Goal: Register for event/course

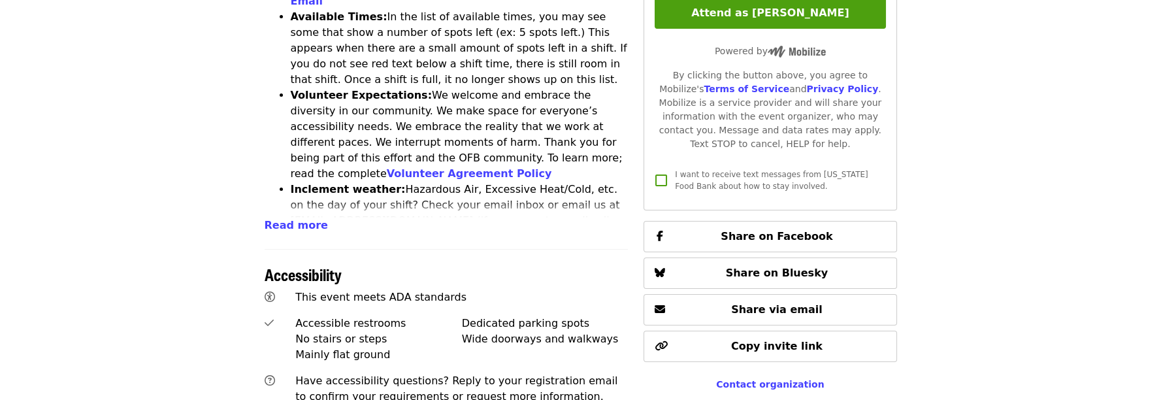
scroll to position [712, 0]
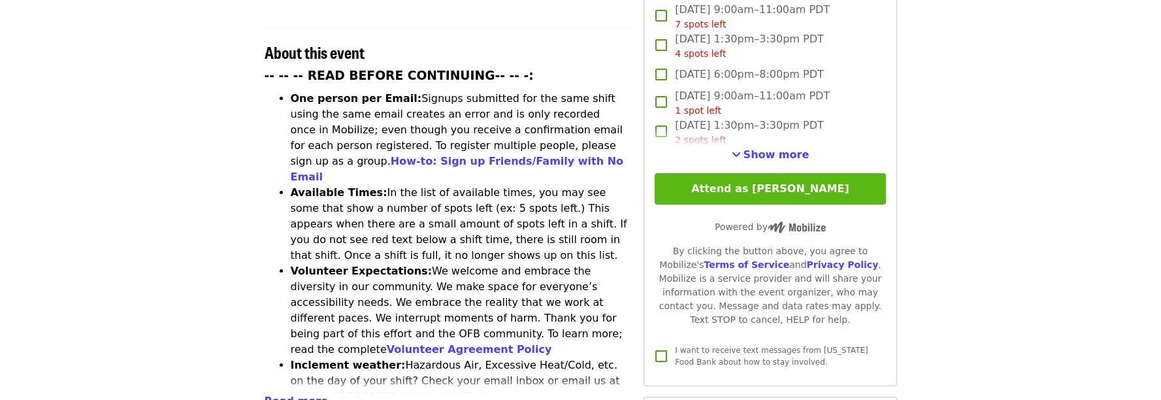
click at [785, 178] on button "Attend as [PERSON_NAME]" at bounding box center [770, 188] width 231 height 31
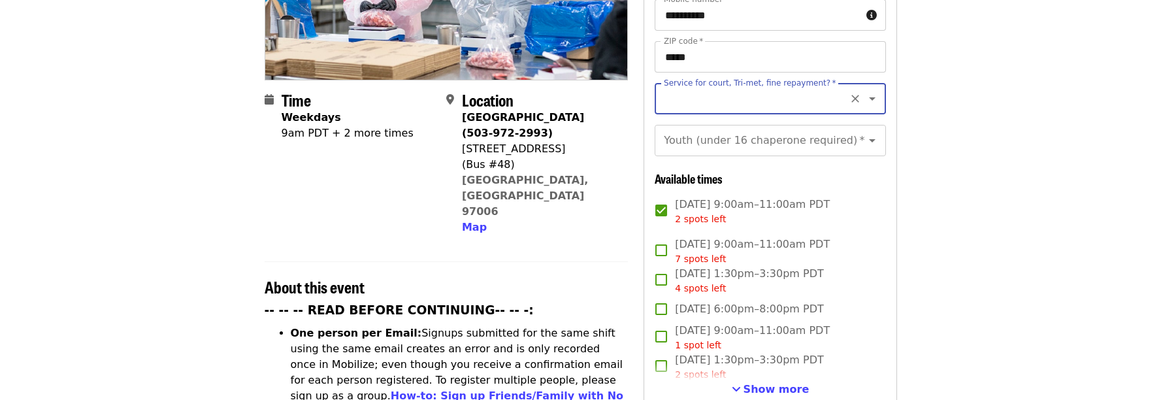
scroll to position [244, 0]
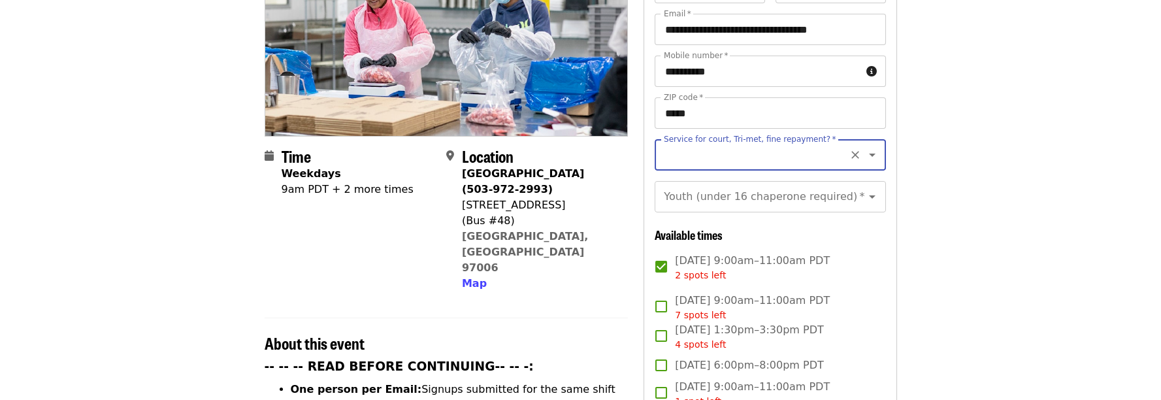
click at [708, 142] on input "Service for court, Tri-met, fine repayment?   *" at bounding box center [754, 154] width 178 height 25
click at [668, 162] on li "No" at bounding box center [766, 167] width 222 height 24
type input "**"
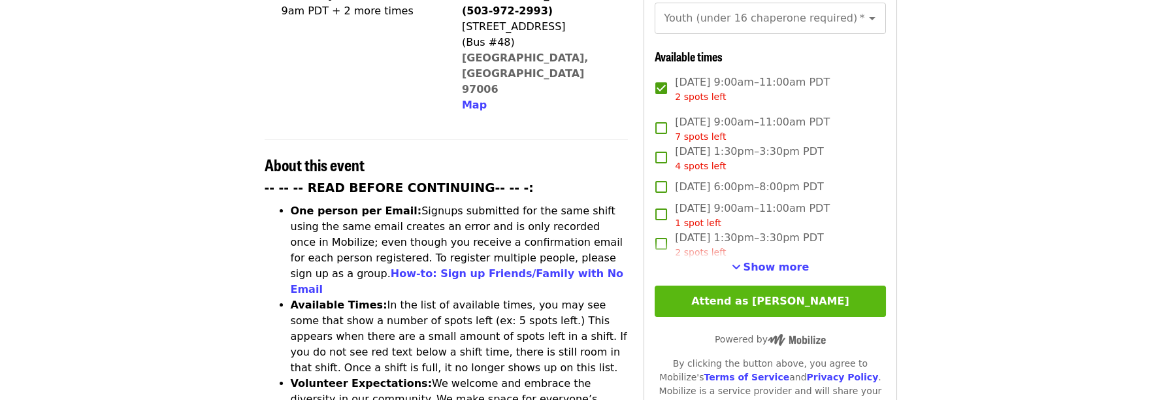
click at [751, 295] on button "Attend as [PERSON_NAME]" at bounding box center [770, 301] width 231 height 31
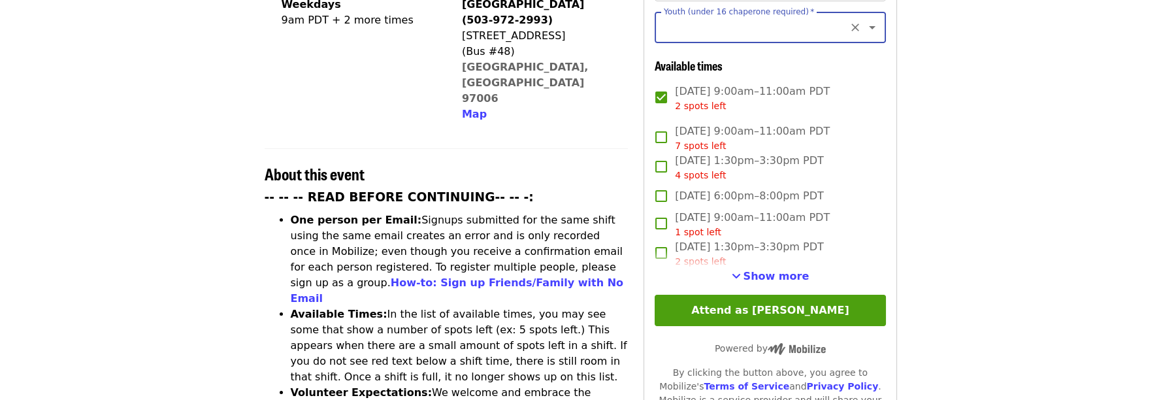
click at [726, 20] on input "Youth (under 16 chaperone required)   *" at bounding box center [754, 27] width 178 height 25
click at [674, 51] on li "16 and older" at bounding box center [766, 49] width 222 height 24
type input "**********"
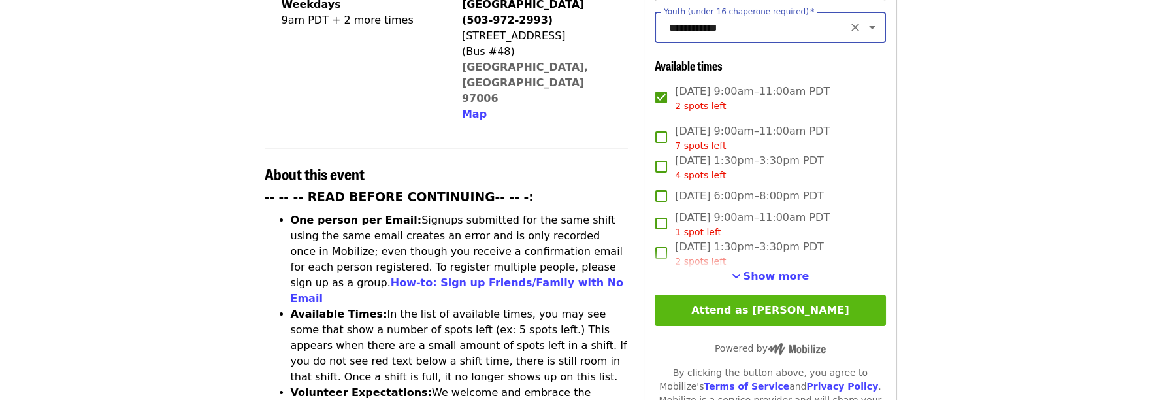
click at [719, 299] on button "Attend as [PERSON_NAME]" at bounding box center [770, 310] width 231 height 31
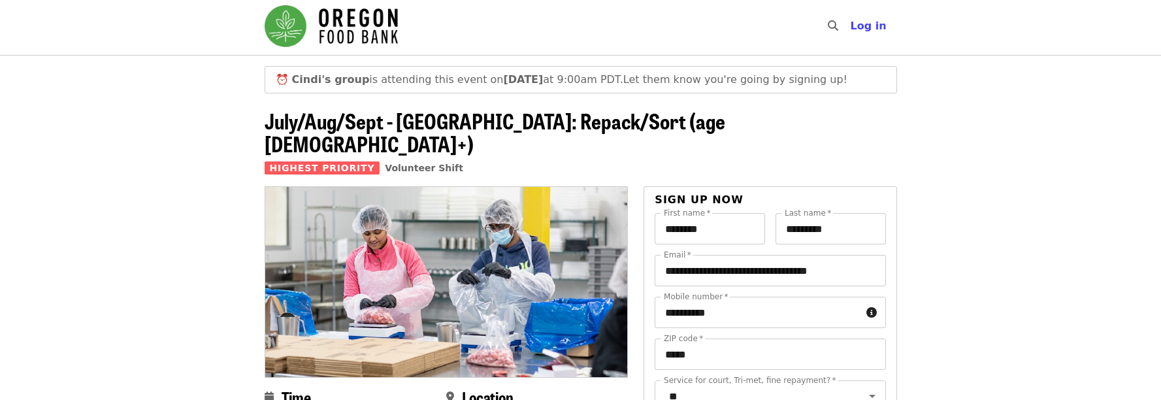
scroll to position [0, 0]
